Goal: Information Seeking & Learning: Learn about a topic

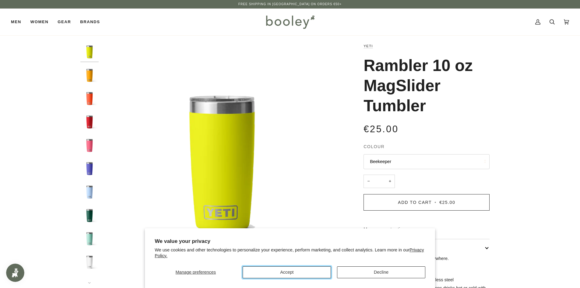
click at [288, 272] on button "Accept" at bounding box center [287, 272] width 88 height 12
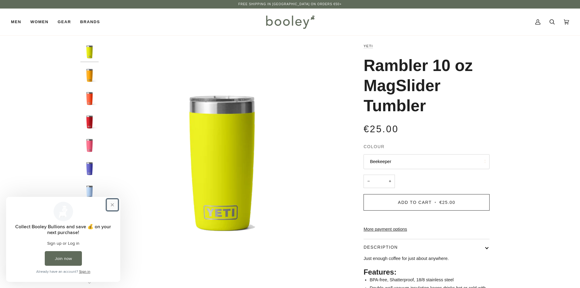
click at [113, 204] on button "Close prompt" at bounding box center [112, 204] width 11 height 11
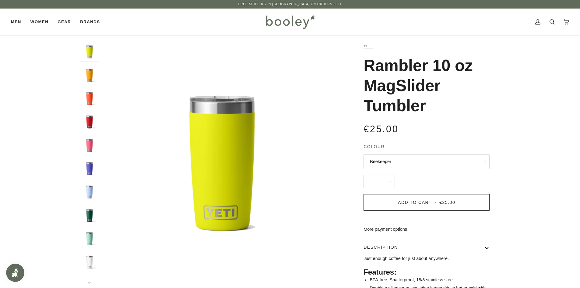
click at [404, 165] on button "Beekeeper" at bounding box center [426, 161] width 126 height 15
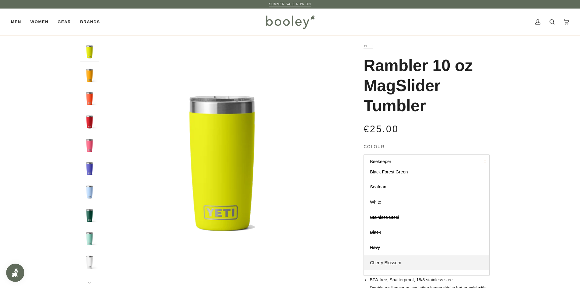
scroll to position [120, 0]
click at [393, 271] on link "Wetlands Camo" at bounding box center [426, 267] width 125 height 15
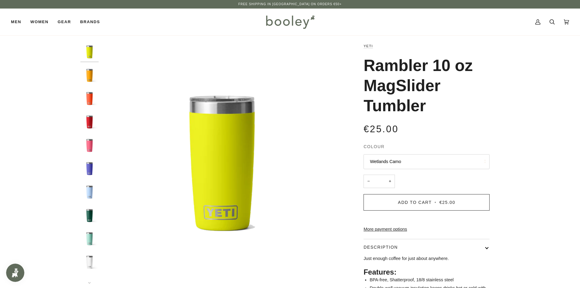
click at [426, 160] on button "Wetlands Camo" at bounding box center [426, 161] width 126 height 15
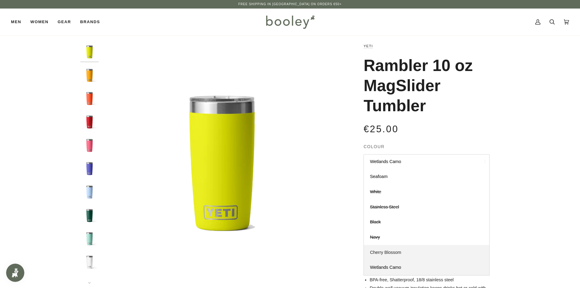
click at [401, 248] on link "Cherry Blossom" at bounding box center [426, 252] width 125 height 15
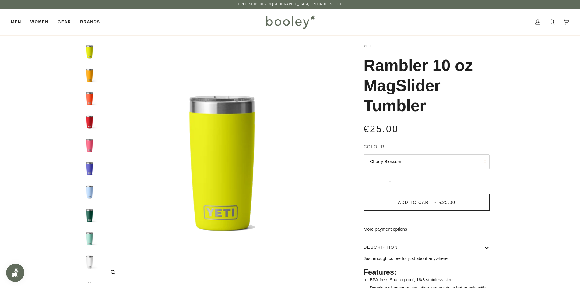
drag, startPoint x: 369, startPoint y: 254, endPoint x: 282, endPoint y: 149, distance: 136.3
click at [368, 45] on link "YETI" at bounding box center [367, 46] width 9 height 4
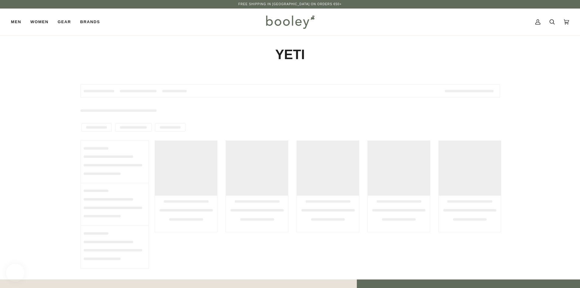
type input "****"
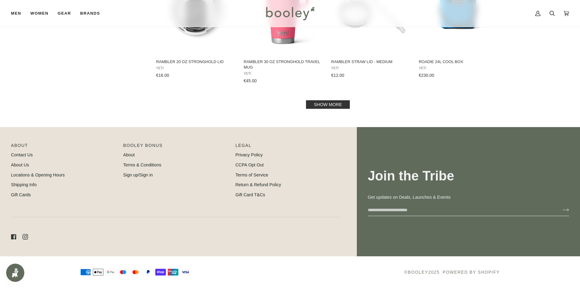
scroll to position [647, 0]
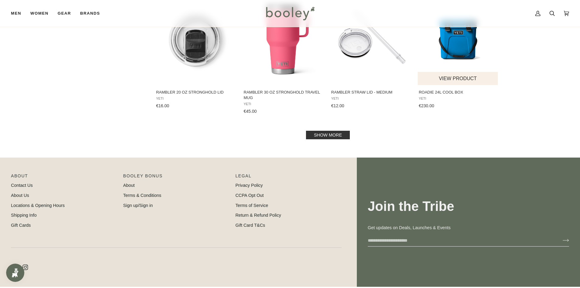
click at [455, 55] on img "Roadie 24L Cool Box" at bounding box center [457, 39] width 81 height 81
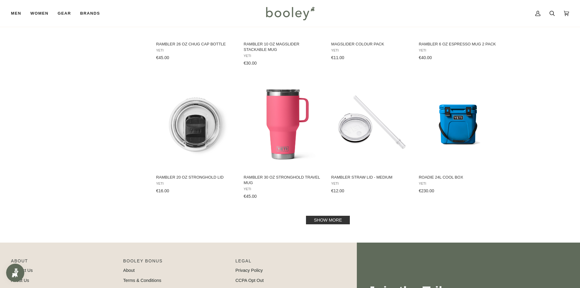
scroll to position [669, 0]
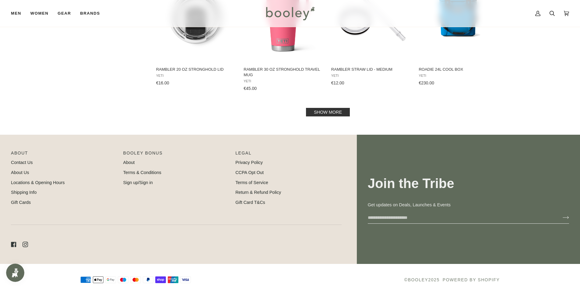
click at [338, 112] on link "Show more" at bounding box center [328, 112] width 44 height 9
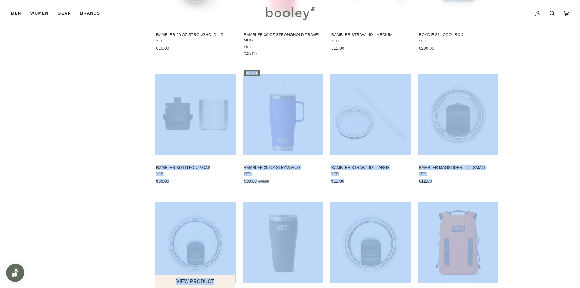
scroll to position [818, 0]
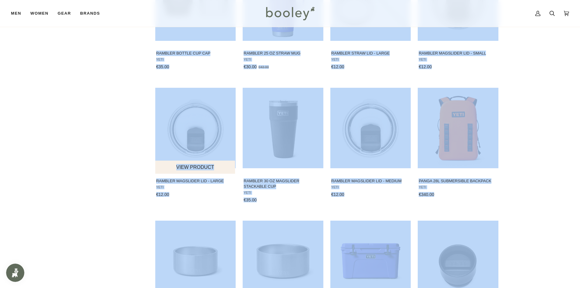
click at [158, 119] on img "Rambler Magslider Lid - Large" at bounding box center [195, 128] width 81 height 81
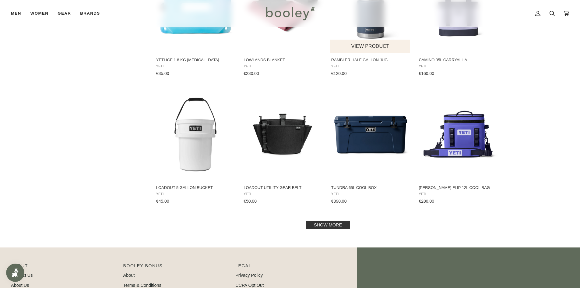
scroll to position [1275, 0]
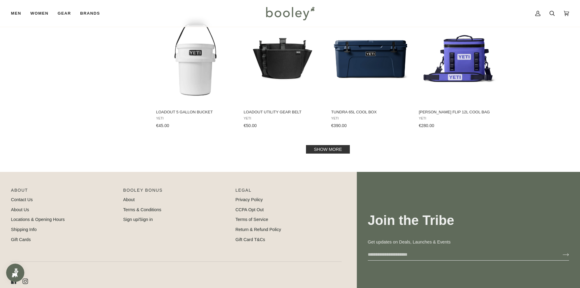
click at [320, 148] on link "Show more" at bounding box center [328, 149] width 44 height 9
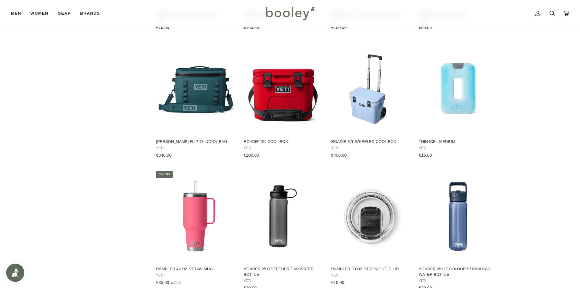
scroll to position [1853, 0]
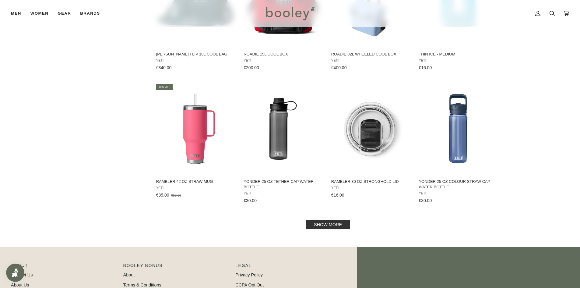
click at [324, 225] on link "Show more" at bounding box center [328, 224] width 44 height 9
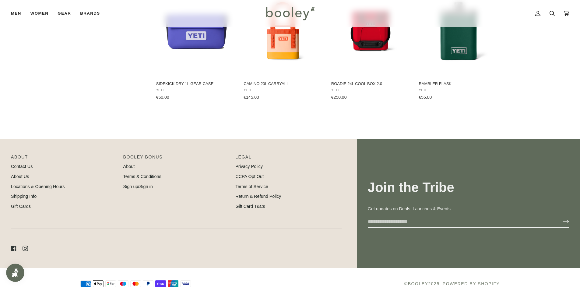
scroll to position [2095, 0]
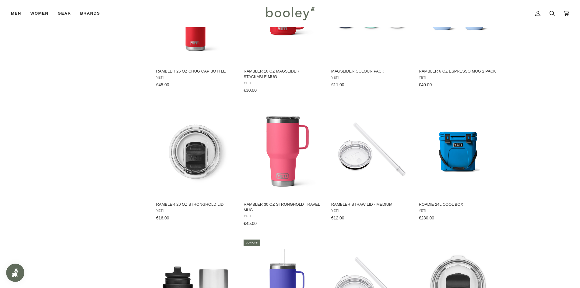
drag, startPoint x: 182, startPoint y: 192, endPoint x: 313, endPoint y: 2, distance: 231.5
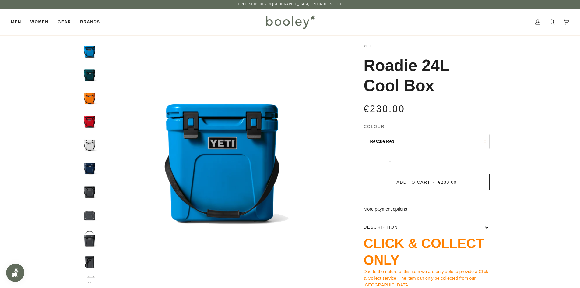
click at [425, 135] on button "Rescue Red" at bounding box center [426, 141] width 126 height 15
